Goal: Transaction & Acquisition: Purchase product/service

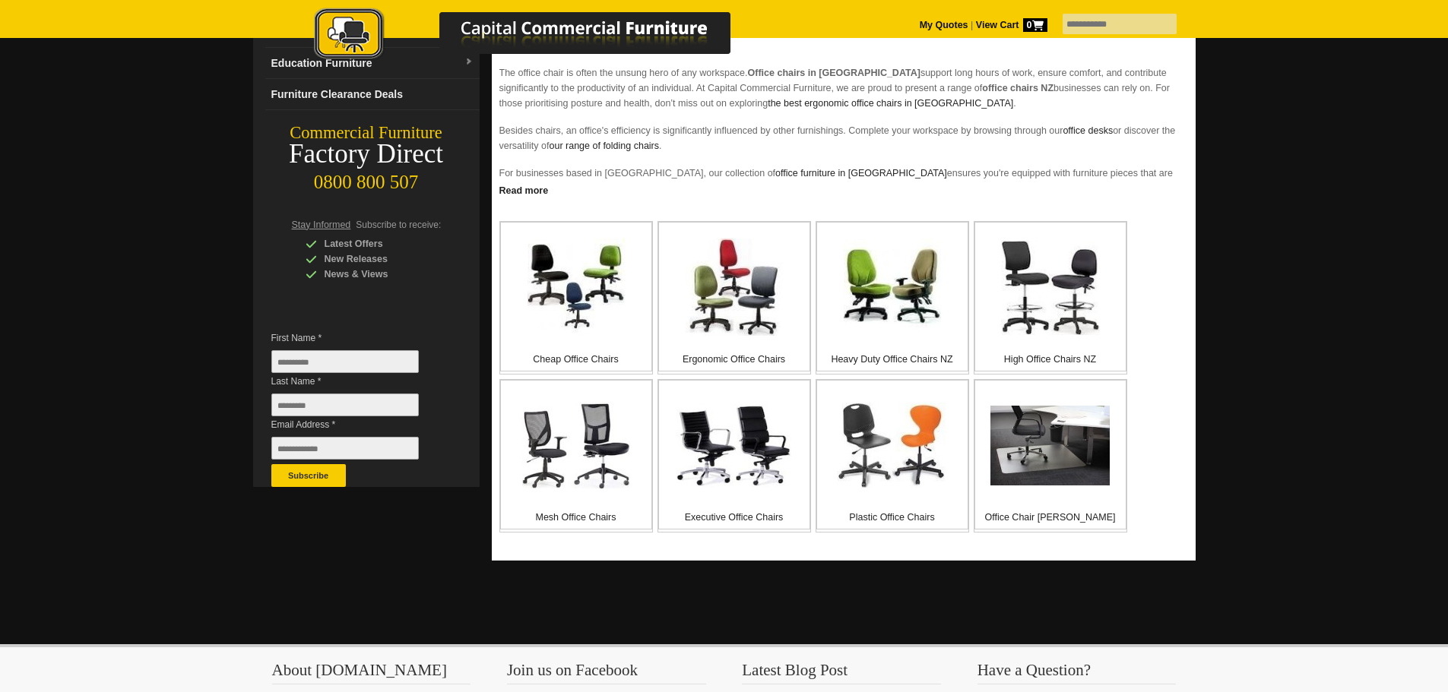
scroll to position [228, 0]
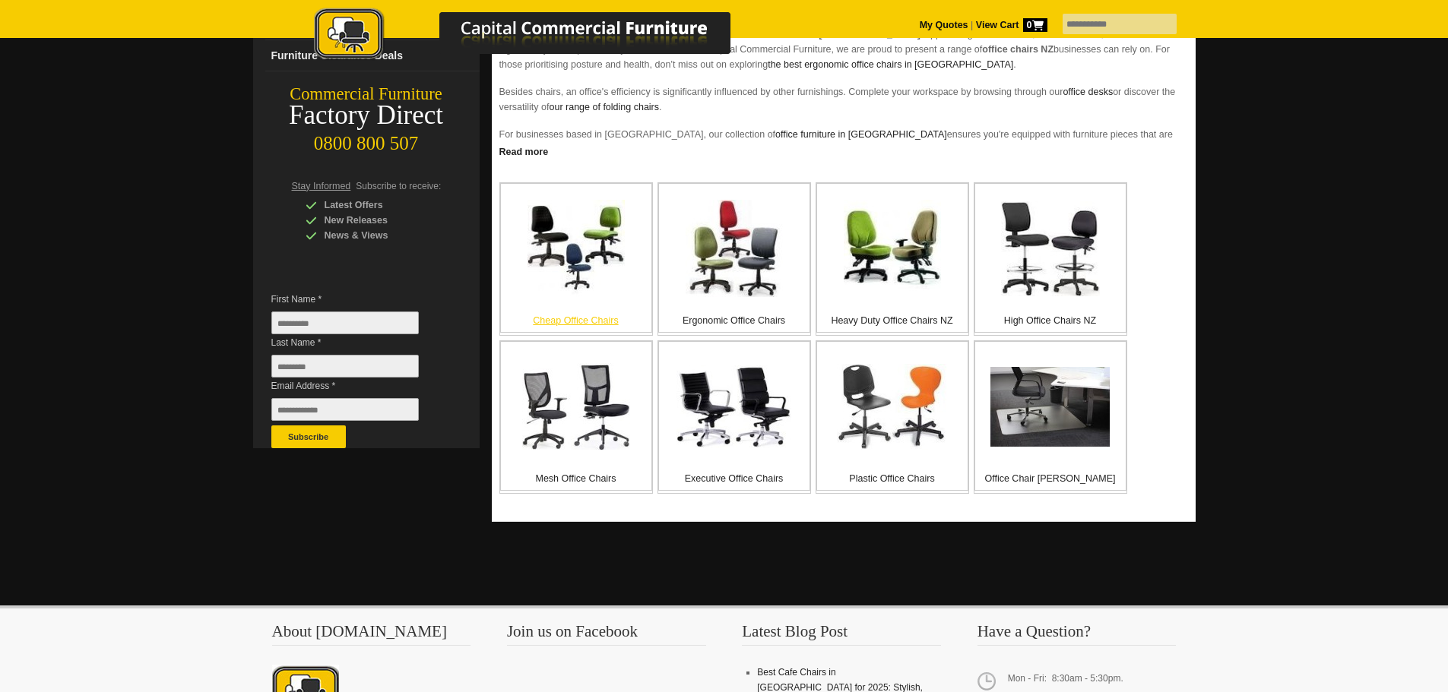
click at [594, 299] on div "Cheap Office Chairs" at bounding box center [576, 258] width 152 height 150
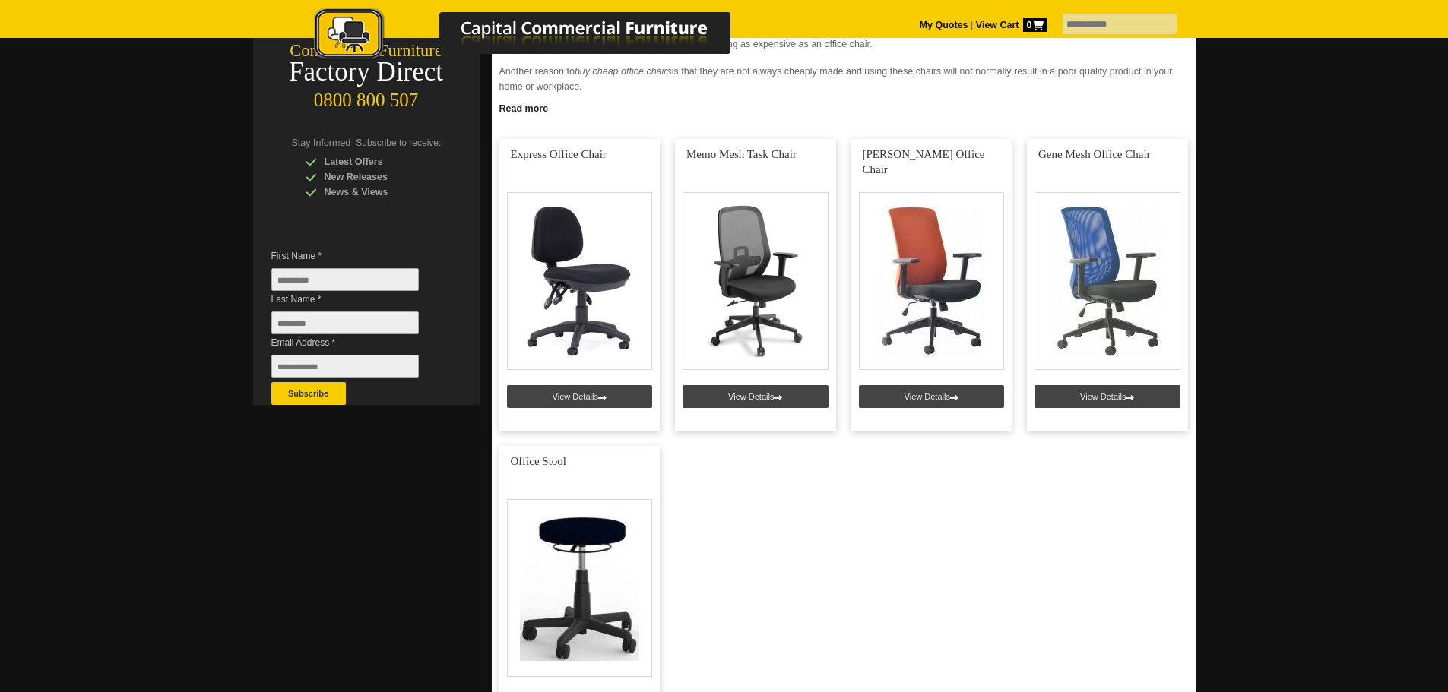
scroll to position [228, 0]
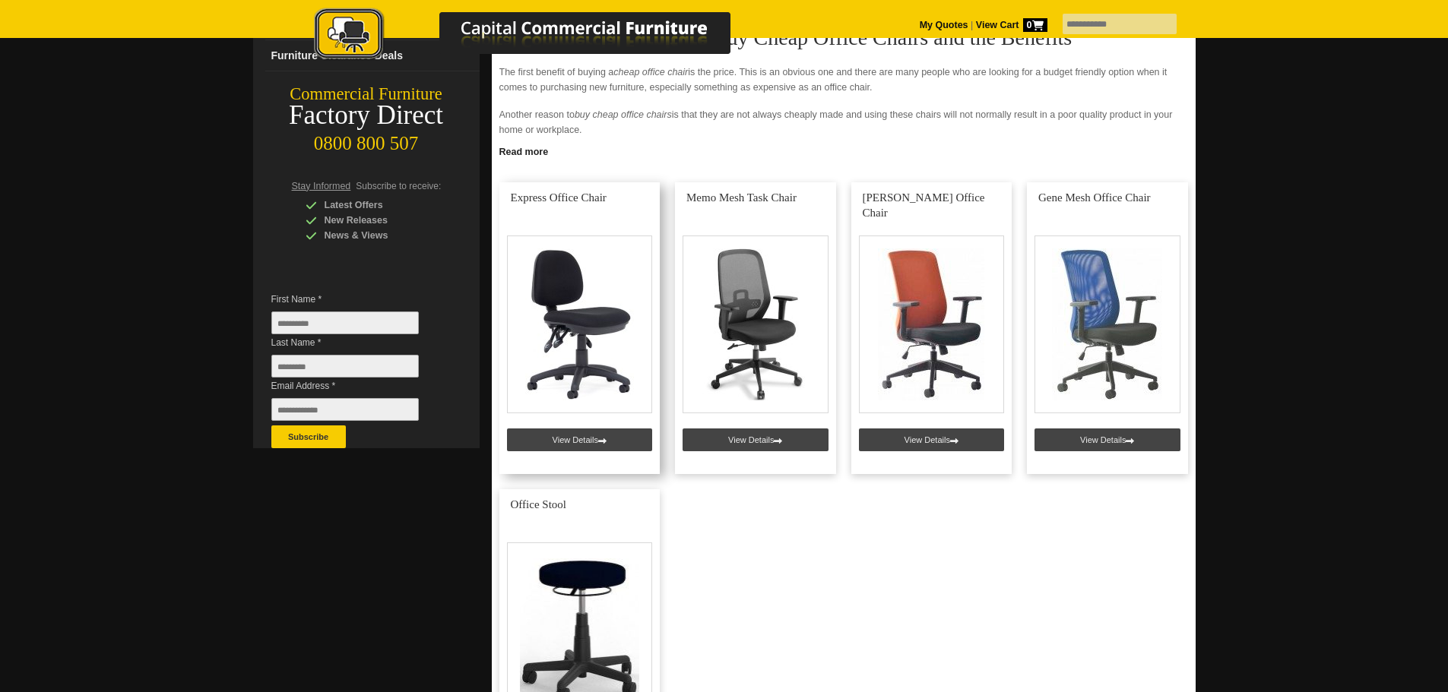
click at [589, 438] on link at bounding box center [579, 328] width 161 height 292
